Goal: Task Accomplishment & Management: Use online tool/utility

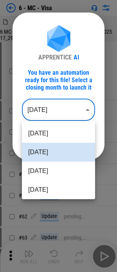
click at [56, 111] on body "6 - MC - Visa 6 MC-Visa qtrly fees accrual - Sept 2025_10-07-2025 17_29 (1).xls…" at bounding box center [58, 136] width 117 height 272
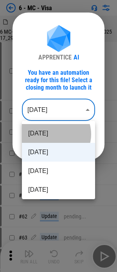
click at [54, 134] on li "[DATE]" at bounding box center [58, 133] width 73 height 19
type input "********"
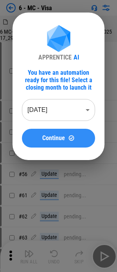
click at [44, 139] on span "Continue" at bounding box center [53, 138] width 23 height 6
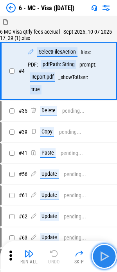
click at [104, 260] on img "button" at bounding box center [104, 256] width 13 height 13
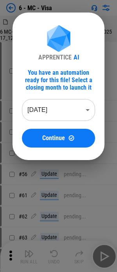
click at [84, 113] on body "6 - MC - Visa 6 MC-Visa qtrly fees accrual - Sept 2025_10-07-2025 17_12.xlsx # …" at bounding box center [58, 136] width 117 height 272
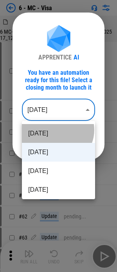
click at [57, 130] on li "[DATE]" at bounding box center [58, 133] width 73 height 19
type input "********"
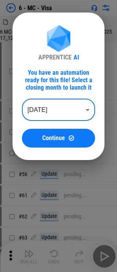
click at [59, 133] on button "Continue" at bounding box center [58, 138] width 73 height 19
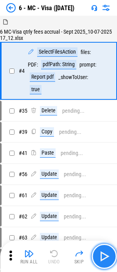
click at [107, 258] on img "button" at bounding box center [104, 256] width 13 height 13
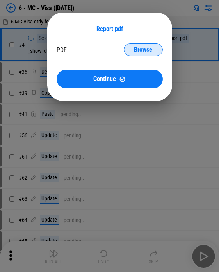
click at [122, 50] on span "Browse" at bounding box center [143, 50] width 18 height 6
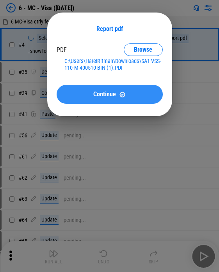
click at [88, 100] on button "Continue" at bounding box center [110, 94] width 106 height 19
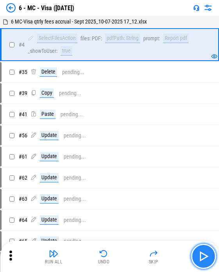
click at [122, 258] on img "button" at bounding box center [203, 256] width 13 height 13
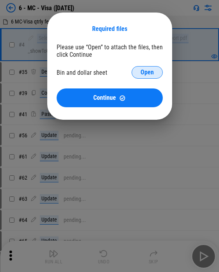
click at [122, 72] on span "Open" at bounding box center [147, 72] width 13 height 6
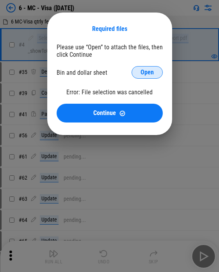
click at [122, 71] on button "Open" at bounding box center [147, 72] width 31 height 13
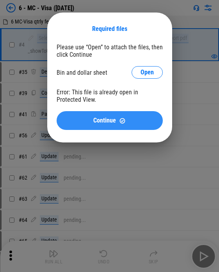
click at [106, 125] on button "Continue" at bounding box center [110, 120] width 106 height 19
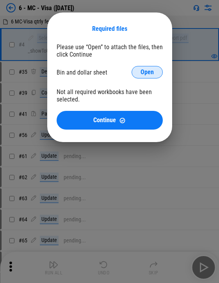
click at [122, 70] on span "Open" at bounding box center [147, 72] width 13 height 6
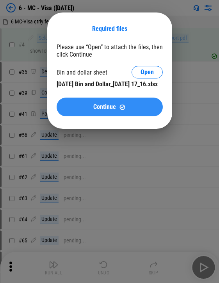
click at [122, 111] on div "Continue" at bounding box center [110, 107] width 88 height 7
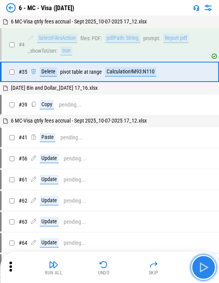
click at [122, 265] on img "button" at bounding box center [203, 267] width 13 height 13
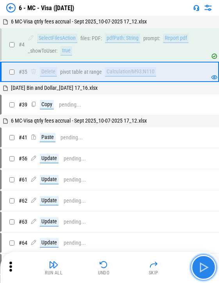
click at [122, 259] on button "button" at bounding box center [203, 267] width 25 height 25
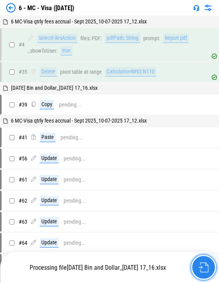
click at [122, 265] on img "button" at bounding box center [204, 268] width 10 height 10
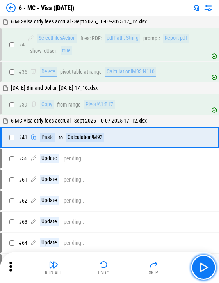
click at [122, 264] on button "button" at bounding box center [203, 267] width 25 height 25
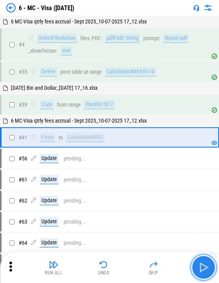
click at [122, 268] on button "button" at bounding box center [203, 267] width 25 height 25
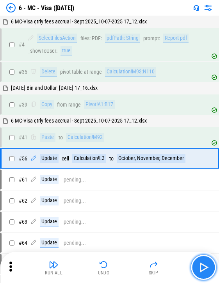
click at [122, 266] on img "button" at bounding box center [203, 267] width 13 height 13
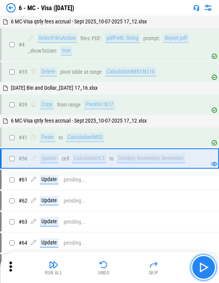
click at [122, 266] on img "button" at bounding box center [203, 267] width 13 height 13
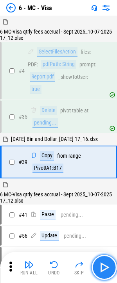
click at [105, 264] on img "button" at bounding box center [104, 267] width 13 height 13
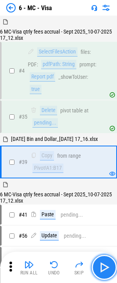
click at [105, 264] on img "button" at bounding box center [104, 267] width 13 height 13
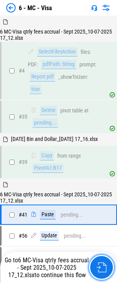
click at [105, 264] on img "button" at bounding box center [101, 268] width 10 height 10
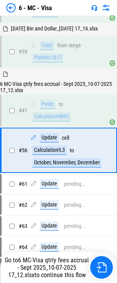
scroll to position [121, 0]
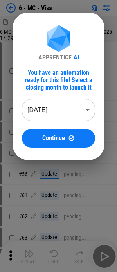
click at [68, 115] on body "6 - MC - Visa 6 MC-Visa qtrly fees accrual - Sept 2025_10-07-2025 17_29 (2).xls…" at bounding box center [58, 136] width 117 height 272
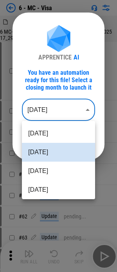
click at [62, 137] on li "Oct 2025" at bounding box center [58, 133] width 73 height 19
type input "********"
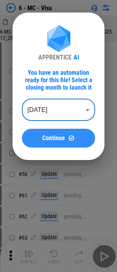
click at [66, 138] on div "Continue" at bounding box center [58, 137] width 54 height 7
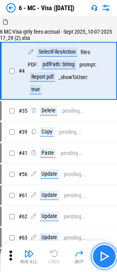
click at [102, 256] on img "button" at bounding box center [104, 256] width 13 height 13
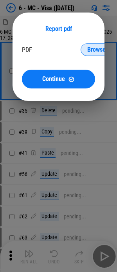
click at [83, 48] on button "Browse" at bounding box center [96, 49] width 31 height 13
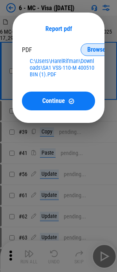
click at [88, 49] on span "Browse" at bounding box center [96, 50] width 18 height 6
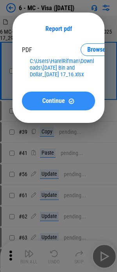
click at [56, 104] on span "Continue" at bounding box center [53, 101] width 23 height 6
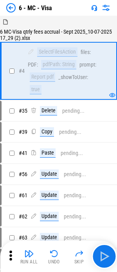
click at [14, 5] on img at bounding box center [10, 7] width 9 height 9
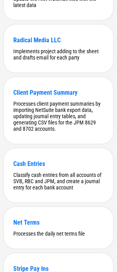
scroll to position [3124, 0]
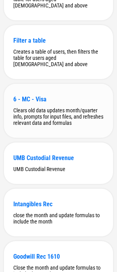
click at [26, 131] on div "6 - MC - Visa Clears old data updates month/quarter info, prompts for input fil…" at bounding box center [58, 111] width 109 height 54
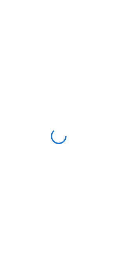
scroll to position [0, 0]
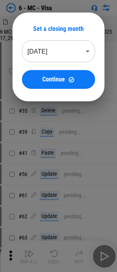
click at [77, 39] on div "Set a closing month Sep 2025 ******** ​ Continue" at bounding box center [58, 57] width 73 height 64
click at [70, 54] on body "6 - MC - Visa 6 MC-Visa qtrly fees accrual - Sept 2025_10-07-2025 17_29 (2).xls…" at bounding box center [58, 136] width 117 height 272
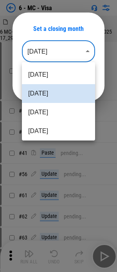
click at [59, 71] on li "Oct 2025" at bounding box center [58, 74] width 73 height 19
type input "********"
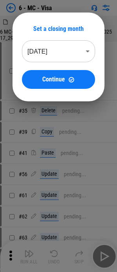
click at [52, 94] on div "Set a closing month Oct 2025 ******** ​ Continue" at bounding box center [59, 57] width 92 height 89
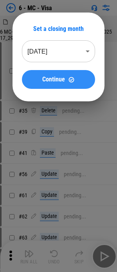
click at [55, 71] on button "Continue" at bounding box center [58, 79] width 73 height 19
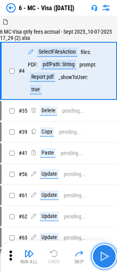
click at [103, 253] on img "button" at bounding box center [104, 256] width 13 height 13
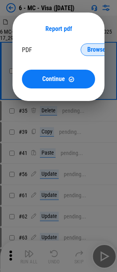
click at [93, 51] on span "Browse" at bounding box center [96, 50] width 18 height 6
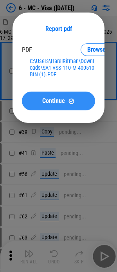
click at [47, 100] on span "Continue" at bounding box center [53, 101] width 23 height 6
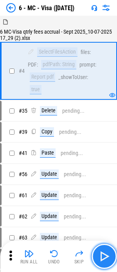
click at [104, 248] on button "button" at bounding box center [103, 255] width 25 height 25
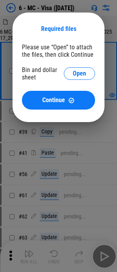
click at [85, 67] on div "Bin and dollar sheet Open" at bounding box center [58, 73] width 73 height 15
click at [81, 71] on span "Open" at bounding box center [79, 73] width 13 height 6
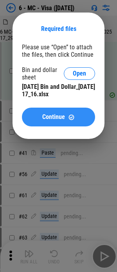
click at [57, 123] on button "Continue" at bounding box center [58, 116] width 73 height 19
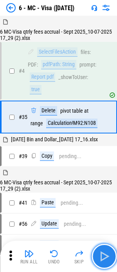
click at [100, 254] on img "button" at bounding box center [104, 256] width 13 height 13
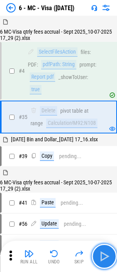
click at [100, 254] on img "button" at bounding box center [104, 256] width 13 height 13
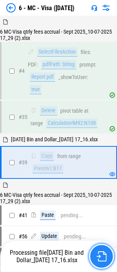
click at [102, 257] on img "button" at bounding box center [101, 256] width 10 height 10
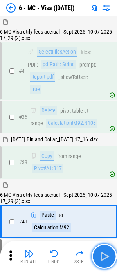
click at [102, 257] on img "button" at bounding box center [104, 256] width 13 height 13
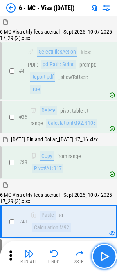
click at [105, 260] on img "button" at bounding box center [104, 256] width 13 height 13
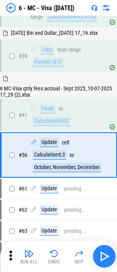
scroll to position [127, 0]
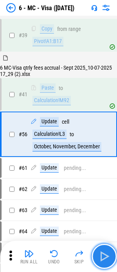
click at [106, 257] on img "button" at bounding box center [104, 256] width 13 height 13
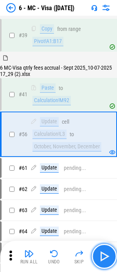
click at [104, 256] on img "button" at bounding box center [104, 256] width 13 height 13
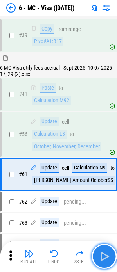
click at [104, 256] on img "button" at bounding box center [104, 256] width 13 height 13
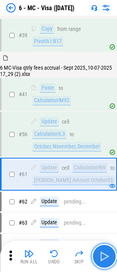
click at [104, 256] on img "button" at bounding box center [104, 256] width 13 height 13
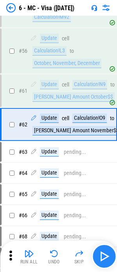
scroll to position [219, 0]
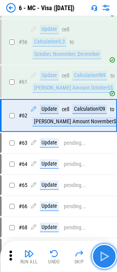
click at [104, 256] on img "button" at bounding box center [104, 256] width 13 height 13
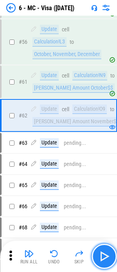
click at [104, 256] on img "button" at bounding box center [104, 256] width 13 height 13
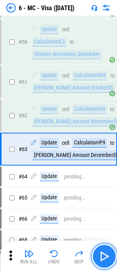
click at [104, 256] on img "button" at bounding box center [104, 256] width 13 height 13
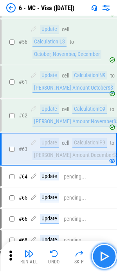
click at [104, 256] on img "button" at bounding box center [104, 256] width 13 height 13
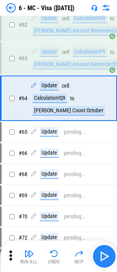
scroll to position [311, 0]
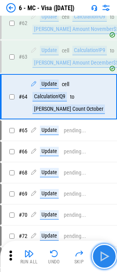
click at [104, 256] on img "button" at bounding box center [104, 256] width 13 height 13
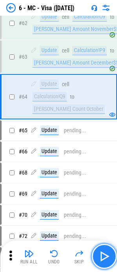
click at [104, 256] on img "button" at bounding box center [104, 256] width 13 height 13
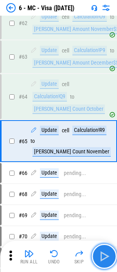
click at [104, 256] on img "button" at bounding box center [104, 256] width 13 height 13
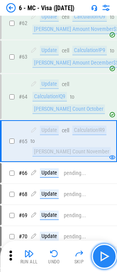
click at [104, 256] on img "button" at bounding box center [104, 256] width 13 height 13
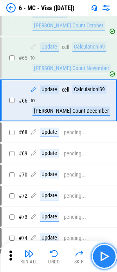
click at [104, 256] on img "button" at bounding box center [104, 256] width 13 height 13
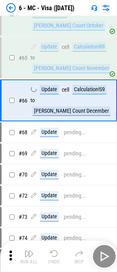
scroll to position [404, 0]
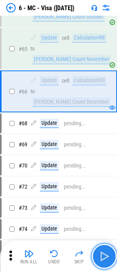
click at [104, 256] on img "button" at bounding box center [104, 256] width 13 height 13
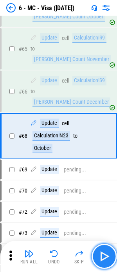
click at [104, 256] on img "button" at bounding box center [104, 256] width 13 height 13
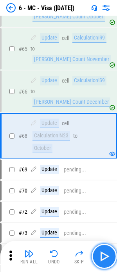
click at [104, 256] on img "button" at bounding box center [104, 256] width 13 height 13
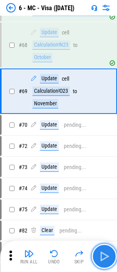
click at [104, 256] on img "button" at bounding box center [104, 256] width 13 height 13
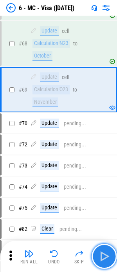
click at [104, 256] on img "button" at bounding box center [104, 256] width 13 height 13
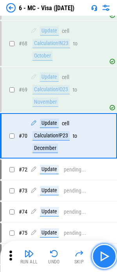
click at [104, 256] on img "button" at bounding box center [104, 256] width 13 height 13
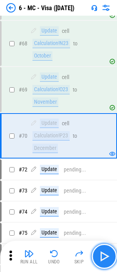
click at [104, 256] on img "button" at bounding box center [104, 256] width 13 height 13
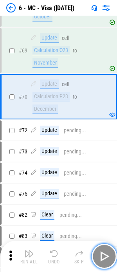
click at [104, 256] on img "button" at bounding box center [104, 256] width 13 height 13
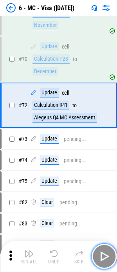
click at [104, 256] on img "button" at bounding box center [104, 256] width 13 height 13
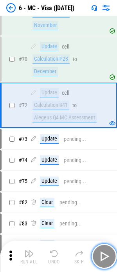
click at [104, 256] on img "button" at bounding box center [104, 256] width 13 height 13
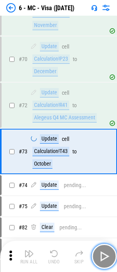
click at [104, 256] on img "button" at bounding box center [104, 256] width 13 height 13
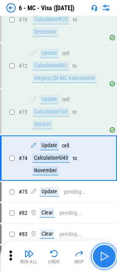
scroll to position [680, 0]
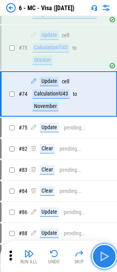
click at [104, 256] on img "button" at bounding box center [104, 256] width 13 height 13
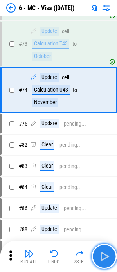
click at [104, 256] on img "button" at bounding box center [104, 256] width 13 height 13
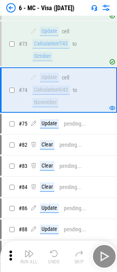
click at [104, 256] on div "Run All Undo Skip" at bounding box center [59, 255] width 109 height 25
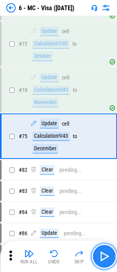
click at [104, 256] on img "button" at bounding box center [104, 256] width 13 height 13
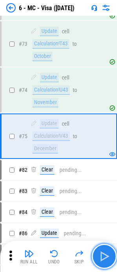
click at [104, 256] on img "button" at bounding box center [104, 256] width 13 height 13
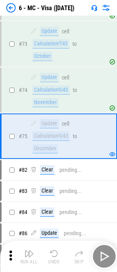
click at [104, 256] on div "Run All Undo Skip" at bounding box center [59, 255] width 109 height 25
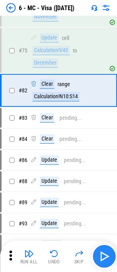
scroll to position [766, 0]
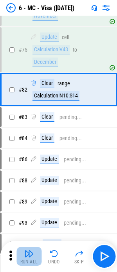
click at [29, 254] on img "button" at bounding box center [28, 253] width 9 height 9
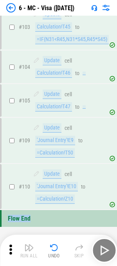
scroll to position [1134, 0]
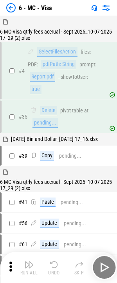
drag, startPoint x: 0, startPoint y: 0, endPoint x: 100, endPoint y: 266, distance: 283.8
click at [100, 266] on div "Run All Undo Skip" at bounding box center [59, 267] width 109 height 25
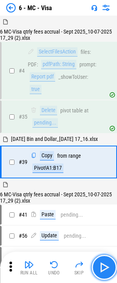
click at [109, 266] on img "button" at bounding box center [104, 267] width 13 height 13
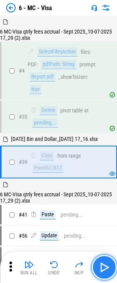
click at [109, 266] on img "button" at bounding box center [104, 267] width 13 height 13
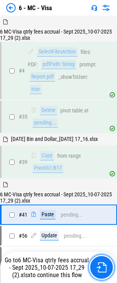
click at [109, 266] on button "button" at bounding box center [101, 267] width 25 height 25
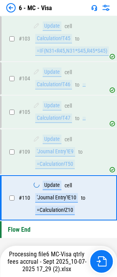
scroll to position [1123, 0]
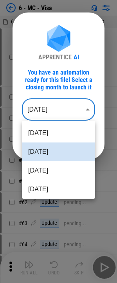
click at [26, 115] on body "6 - MC - Visa 6 MC-Visa qtrly fees accrual - July start.xlsx # 4 SelectFilesAct…" at bounding box center [58, 141] width 117 height 283
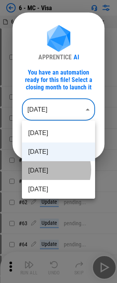
click at [47, 170] on li "Aug 2025" at bounding box center [58, 170] width 73 height 19
type input "********"
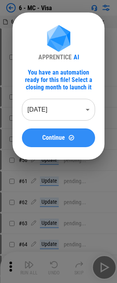
click at [48, 135] on span "Continue" at bounding box center [53, 138] width 23 height 6
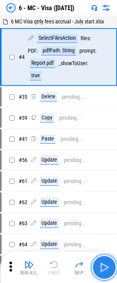
click at [107, 263] on img "button" at bounding box center [104, 267] width 13 height 13
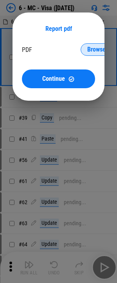
click at [97, 50] on span "Browse" at bounding box center [96, 50] width 18 height 6
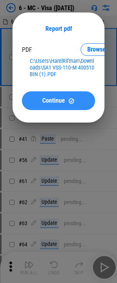
click at [48, 98] on span "Continue" at bounding box center [53, 101] width 23 height 6
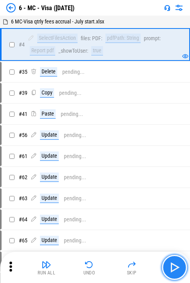
click at [122, 269] on img "button" at bounding box center [174, 267] width 13 height 13
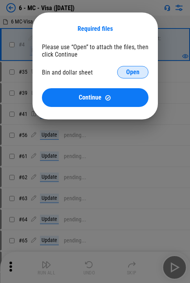
click at [122, 70] on span "Open" at bounding box center [132, 72] width 13 height 6
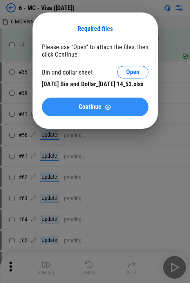
click at [122, 116] on button "Continue" at bounding box center [95, 107] width 106 height 19
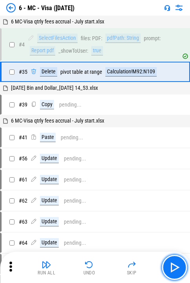
click at [122, 271] on button "button" at bounding box center [173, 267] width 25 height 25
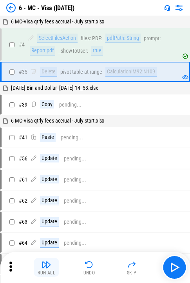
click at [48, 269] on img "button" at bounding box center [46, 264] width 9 height 9
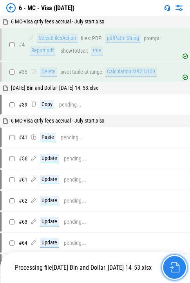
click at [122, 271] on button "button" at bounding box center [173, 267] width 25 height 25
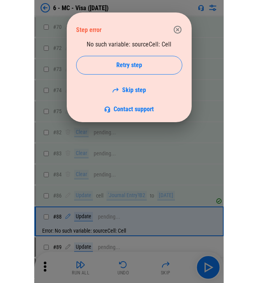
scroll to position [402, 0]
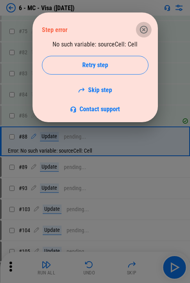
click at [122, 26] on icon "button" at bounding box center [143, 30] width 8 height 8
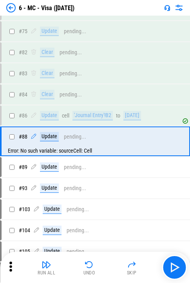
click at [12, 267] on icon at bounding box center [11, 267] width 12 height 12
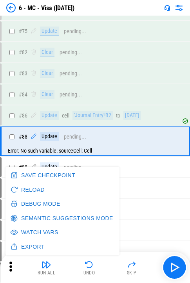
click at [38, 230] on button "Watch Vars" at bounding box center [35, 232] width 53 height 14
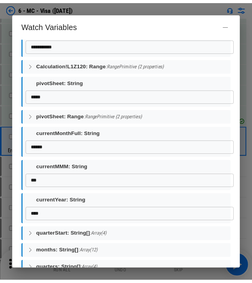
scroll to position [588, 0]
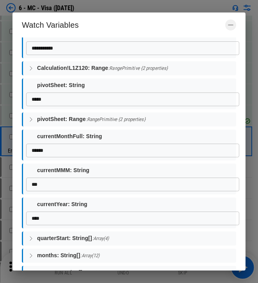
click at [122, 21] on icon "button" at bounding box center [230, 24] width 7 height 7
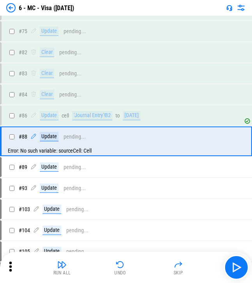
click at [7, 268] on icon at bounding box center [11, 267] width 12 height 12
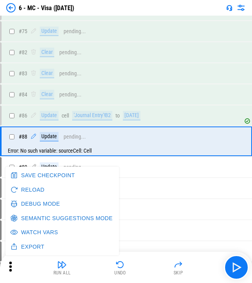
click at [37, 201] on button "Debug Mode" at bounding box center [36, 204] width 55 height 14
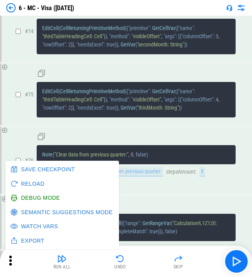
click at [78, 93] on span "CellReturningPrimitiveMethod" at bounding box center [92, 91] width 65 height 6
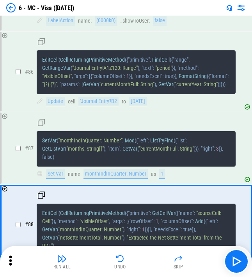
scroll to position [5621, 0]
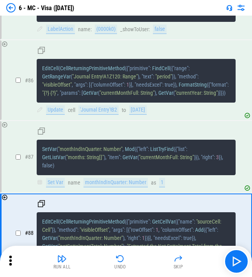
click at [103, 115] on div "'Journal Entry'!B2" at bounding box center [99, 110] width 40 height 9
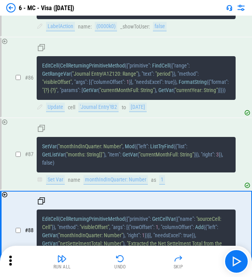
scroll to position [5636, 0]
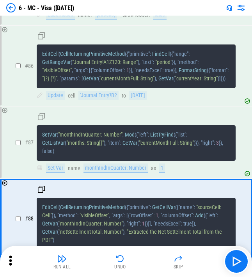
click at [122, 211] on span ""sourceCell: Cell"" at bounding box center [132, 211] width 181 height 14
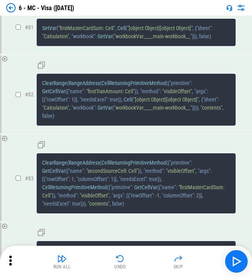
scroll to position [5362, 0]
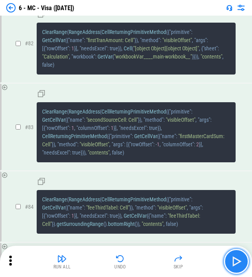
click at [122, 256] on img "button" at bounding box center [237, 262] width 13 height 13
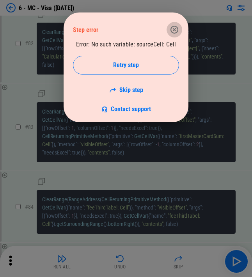
click at [122, 30] on icon "button" at bounding box center [174, 29] width 9 height 9
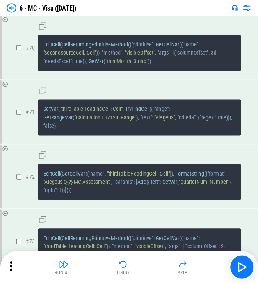
scroll to position [4580, 0]
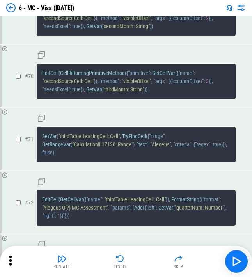
click at [13, 260] on icon at bounding box center [11, 261] width 12 height 12
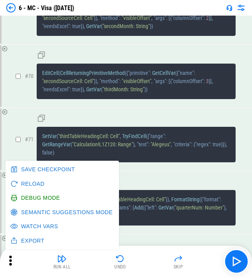
click at [27, 228] on button "Watch Vars" at bounding box center [35, 227] width 53 height 14
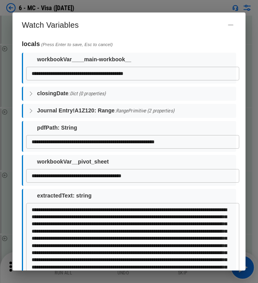
scroll to position [39, 0]
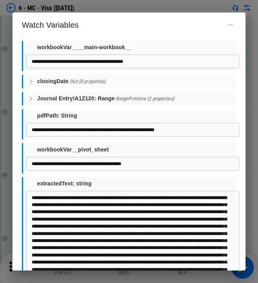
click at [122, 143] on div "workbookVar__pivot_sheet" at bounding box center [129, 150] width 213 height 14
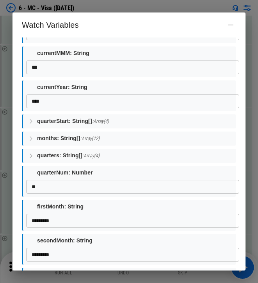
scroll to position [823, 0]
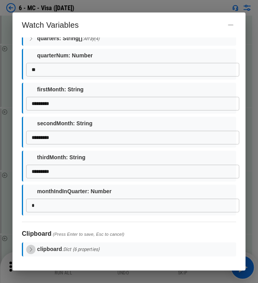
click at [32, 250] on icon "button" at bounding box center [31, 250] width 2 height 4
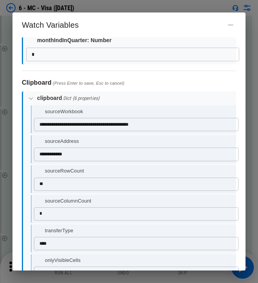
scroll to position [961, 0]
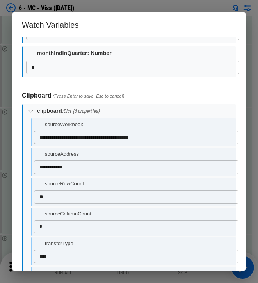
click at [34, 111] on button "button" at bounding box center [30, 111] width 9 height 9
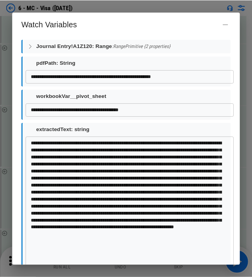
scroll to position [0, 0]
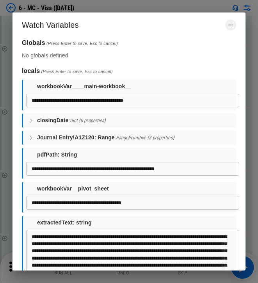
click at [122, 29] on button "button" at bounding box center [230, 25] width 11 height 11
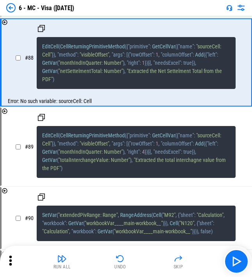
scroll to position [5792, 0]
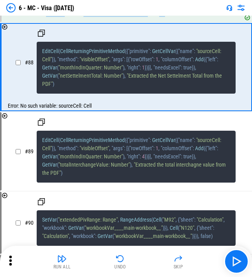
click at [67, 111] on div "Error: No such variable: sourceCell: Cell" at bounding box center [127, 105] width 250 height 9
click at [106, 111] on div "Error: No such variable: sourceCell: Cell" at bounding box center [127, 105] width 250 height 9
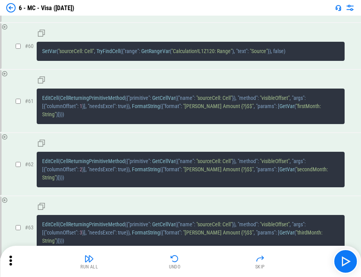
scroll to position [3587, 0]
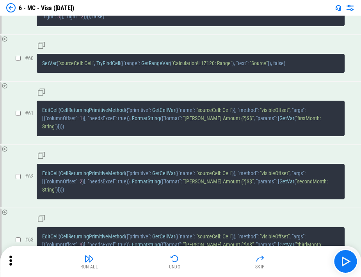
click at [109, 66] on span "TryFindCell" at bounding box center [109, 63] width 24 height 6
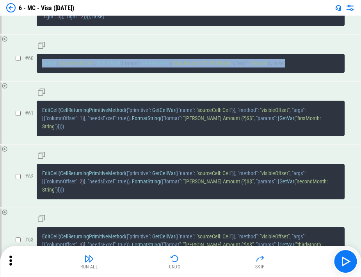
click at [109, 66] on span "TryFindCell" at bounding box center [109, 63] width 24 height 6
click at [122, 254] on button "Undo" at bounding box center [175, 261] width 25 height 19
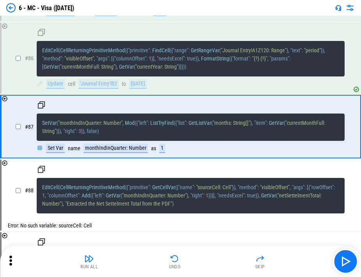
scroll to position [5085, 0]
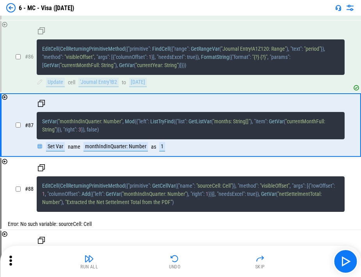
click at [122, 254] on button "Undo" at bounding box center [175, 261] width 25 height 19
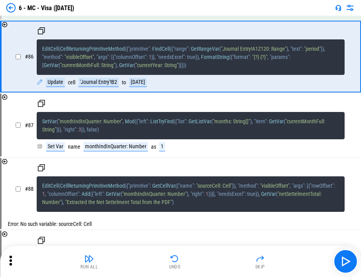
click at [122, 254] on button "Undo" at bounding box center [175, 261] width 25 height 19
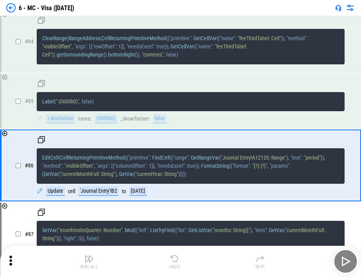
click at [122, 254] on button "Undo" at bounding box center [175, 261] width 25 height 19
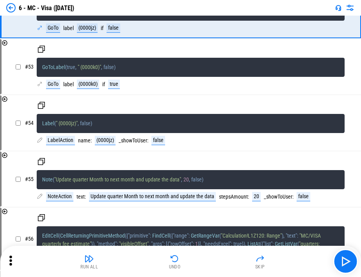
scroll to position [3086, 0]
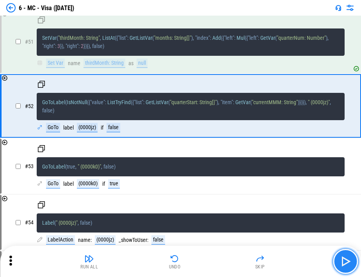
click at [122, 253] on button "button" at bounding box center [345, 261] width 25 height 25
click at [122, 263] on img "button" at bounding box center [346, 262] width 13 height 13
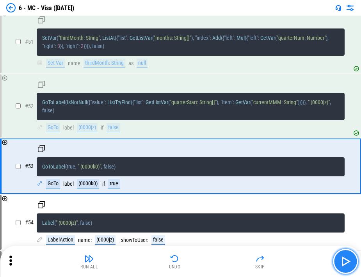
click at [122, 263] on img "button" at bounding box center [346, 262] width 13 height 13
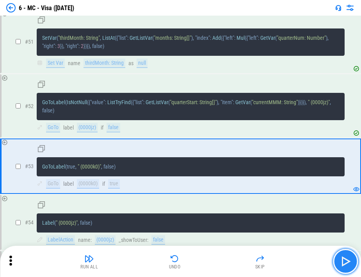
click at [122, 263] on img "button" at bounding box center [346, 262] width 13 height 13
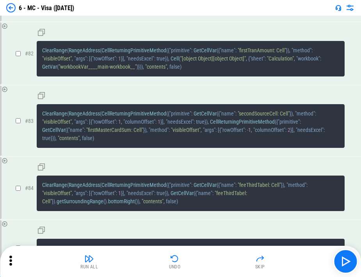
scroll to position [4704, 0]
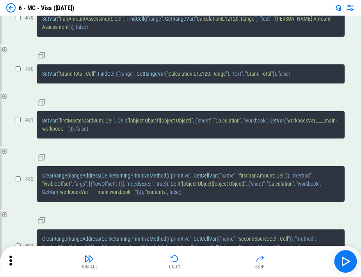
click at [3, 8] on div "6 - MC - Visa (Aug 25)" at bounding box center [180, 8] width 361 height 16
click at [13, 9] on img at bounding box center [10, 7] width 9 height 9
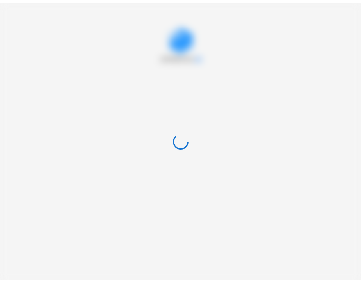
scroll to position [0, 0]
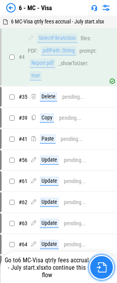
click at [103, 262] on button "button" at bounding box center [101, 267] width 25 height 25
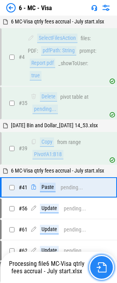
click at [101, 268] on img "button" at bounding box center [101, 268] width 10 height 10
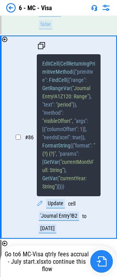
scroll to position [10626, 0]
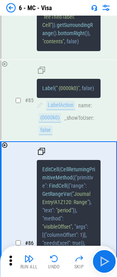
scroll to position [10616, 0]
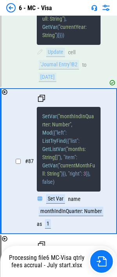
scroll to position [10802, 0]
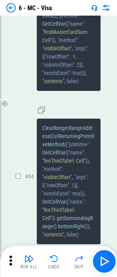
scroll to position [10616, 0]
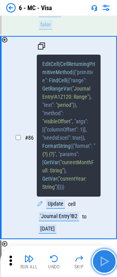
click at [107, 258] on img "button" at bounding box center [104, 262] width 13 height 13
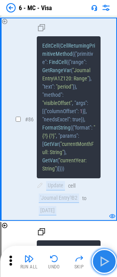
click at [107, 258] on img "button" at bounding box center [104, 262] width 13 height 13
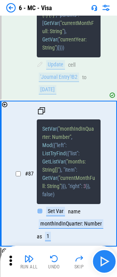
scroll to position [10811, 0]
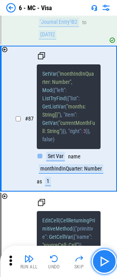
click at [107, 258] on img "button" at bounding box center [104, 262] width 13 height 13
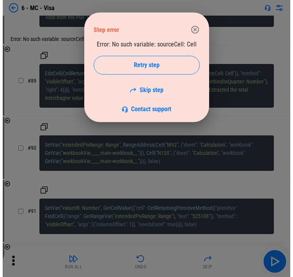
scroll to position [5538, 0]
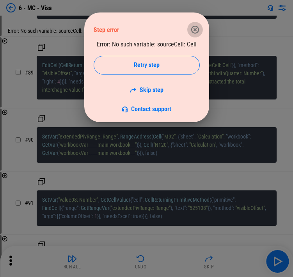
click at [122, 25] on button "button" at bounding box center [196, 30] width 16 height 16
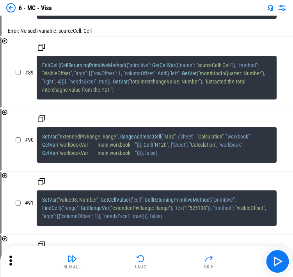
click at [8, 7] on img at bounding box center [10, 7] width 9 height 9
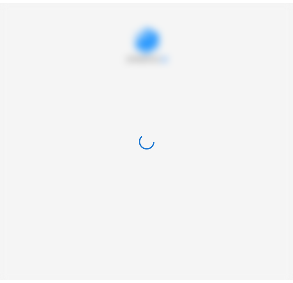
scroll to position [0, 0]
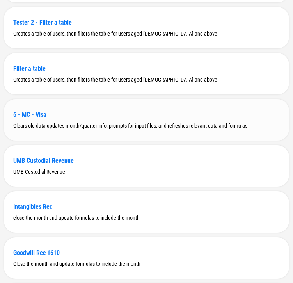
click at [29, 118] on div "6 - MC - Visa" at bounding box center [146, 114] width 267 height 7
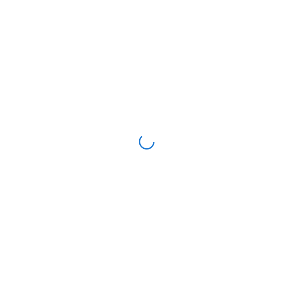
scroll to position [0, 0]
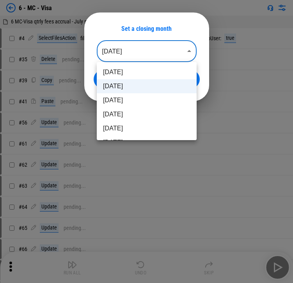
click at [122, 52] on body "6 - MC - Visa 6 MC-Visa qtrly fees accrual - July start.xlsx # 4 SelectFilesAct…" at bounding box center [146, 141] width 293 height 283
click at [122, 110] on li "Jul 2025" at bounding box center [147, 114] width 100 height 14
type input "********"
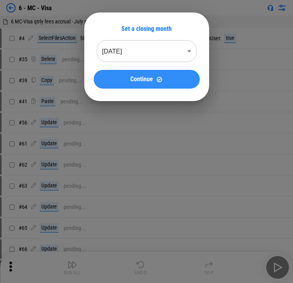
click at [122, 74] on button "Continue" at bounding box center [147, 79] width 106 height 19
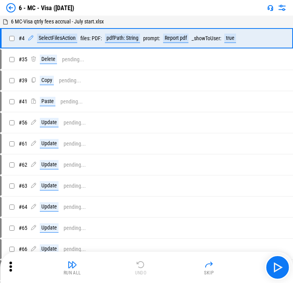
click at [3, 268] on div "Run All Undo Skip" at bounding box center [146, 267] width 293 height 31
click at [12, 267] on icon at bounding box center [11, 267] width 12 height 12
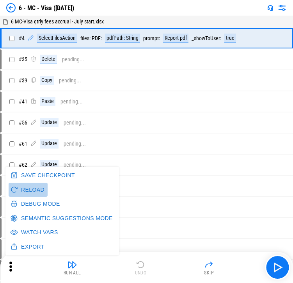
click at [35, 190] on button "Reload" at bounding box center [28, 190] width 39 height 14
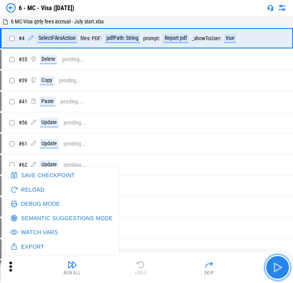
click at [122, 268] on img "button" at bounding box center [278, 267] width 13 height 13
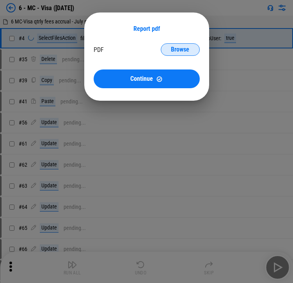
click at [122, 49] on span "Browse" at bounding box center [180, 50] width 18 height 6
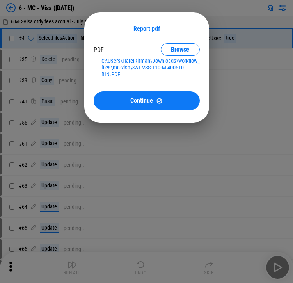
click at [122, 111] on div "Report pdf PDF → pdfPath: String Browse C:\Users\HarelRifman\Downloads\workflow…" at bounding box center [146, 68] width 125 height 110
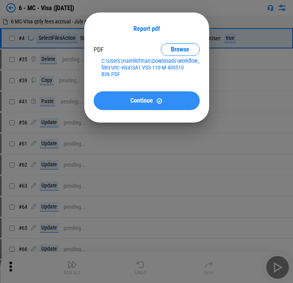
click at [122, 97] on button "Continue" at bounding box center [147, 100] width 106 height 19
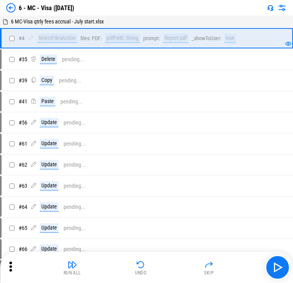
click at [13, 272] on icon at bounding box center [11, 267] width 12 height 12
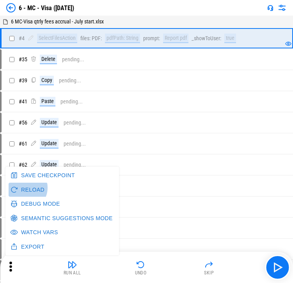
click at [23, 188] on button "Reload" at bounding box center [28, 190] width 39 height 14
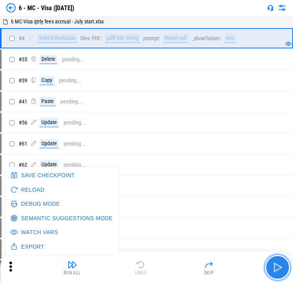
click at [122, 267] on img "button" at bounding box center [278, 267] width 13 height 13
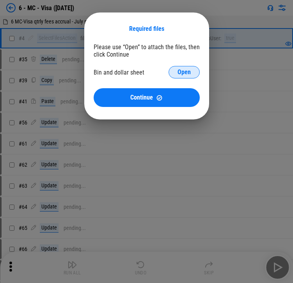
click at [122, 69] on span "Open" at bounding box center [184, 72] width 13 height 6
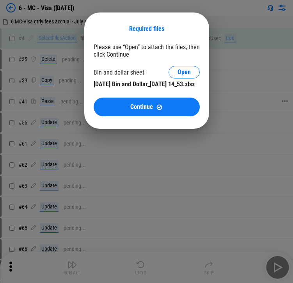
click at [122, 110] on span "Continue" at bounding box center [142, 107] width 23 height 6
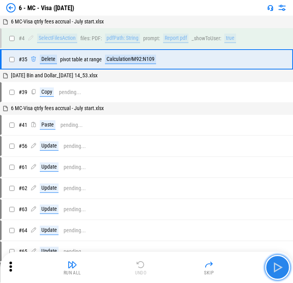
click at [122, 267] on img "button" at bounding box center [278, 267] width 13 height 13
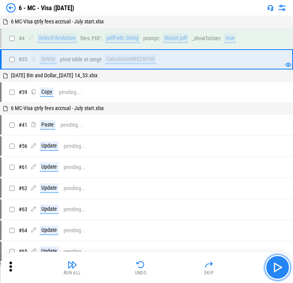
click at [122, 267] on img "button" at bounding box center [278, 267] width 13 height 13
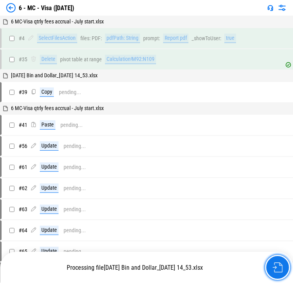
click at [122, 267] on img "button" at bounding box center [278, 268] width 10 height 10
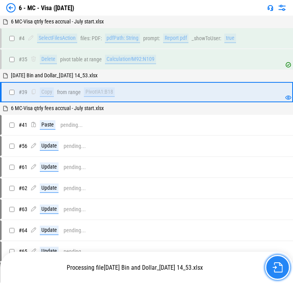
click at [122, 273] on button "button" at bounding box center [277, 267] width 25 height 25
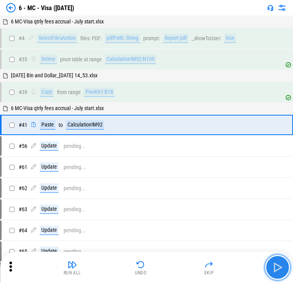
click at [122, 273] on img "button" at bounding box center [278, 267] width 13 height 13
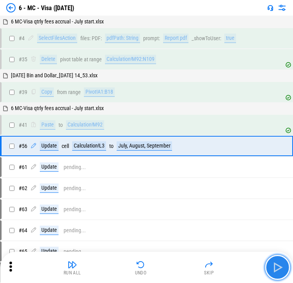
click at [122, 273] on img "button" at bounding box center [278, 267] width 13 height 13
click at [122, 268] on img "button" at bounding box center [278, 267] width 13 height 13
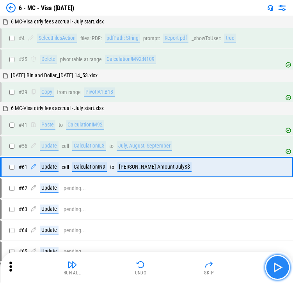
click at [122, 268] on img "button" at bounding box center [278, 267] width 13 height 13
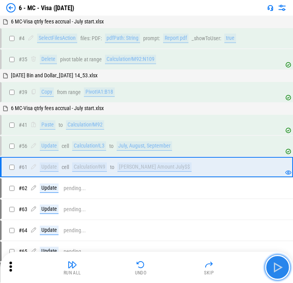
click at [122, 268] on img "button" at bounding box center [278, 267] width 13 height 13
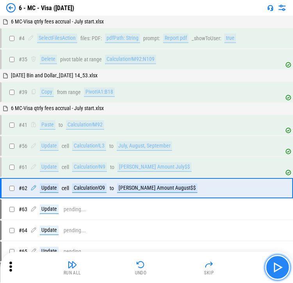
click at [122, 268] on img "button" at bounding box center [278, 267] width 13 height 13
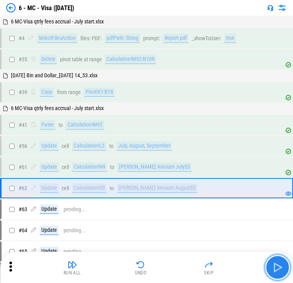
click at [122, 268] on img "button" at bounding box center [278, 267] width 13 height 13
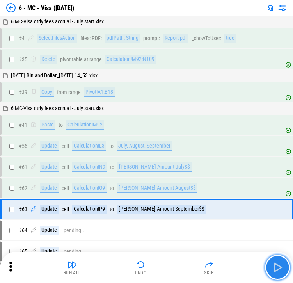
click at [122, 268] on img "button" at bounding box center [278, 267] width 13 height 13
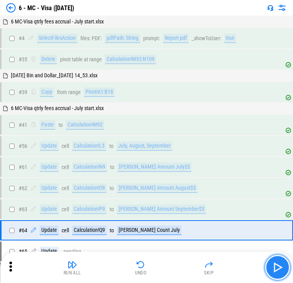
click at [122, 268] on img "button" at bounding box center [278, 267] width 13 height 13
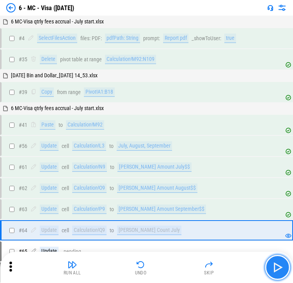
click at [122, 268] on img "button" at bounding box center [278, 267] width 13 height 13
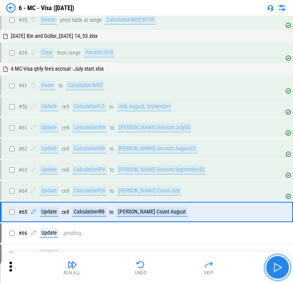
click at [122, 268] on img "button" at bounding box center [278, 267] width 13 height 13
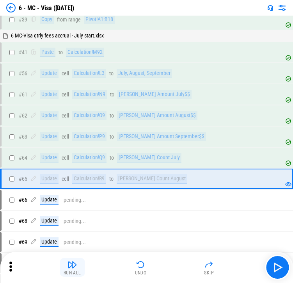
click at [70, 267] on img "button" at bounding box center [72, 264] width 9 height 9
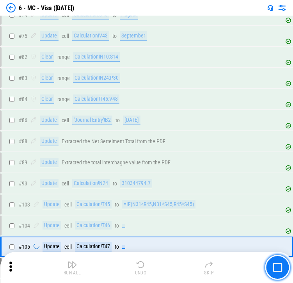
scroll to position [457, 0]
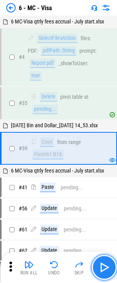
click at [106, 273] on img "button" at bounding box center [104, 267] width 13 height 13
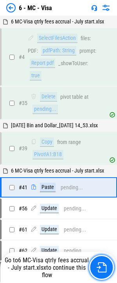
click at [106, 273] on button "button" at bounding box center [101, 267] width 25 height 25
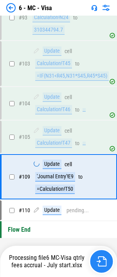
scroll to position [1031, 0]
